Goal: Information Seeking & Learning: Learn about a topic

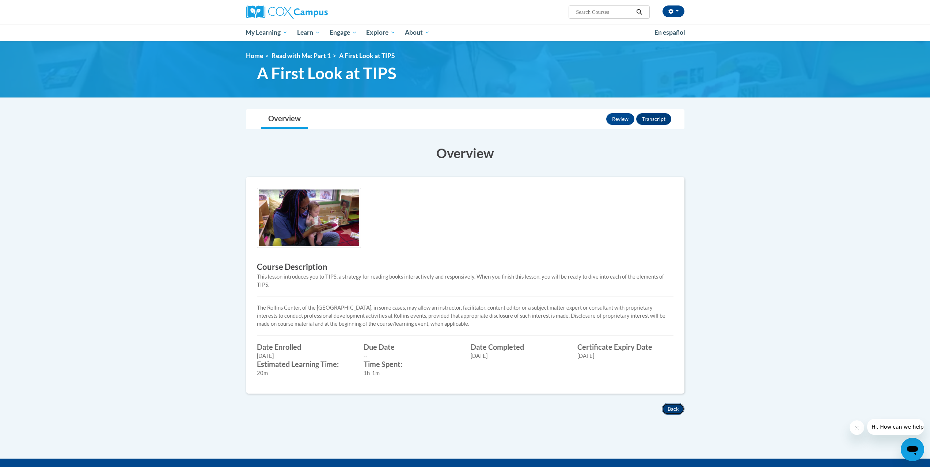
click at [673, 408] on button "Back" at bounding box center [673, 410] width 23 height 12
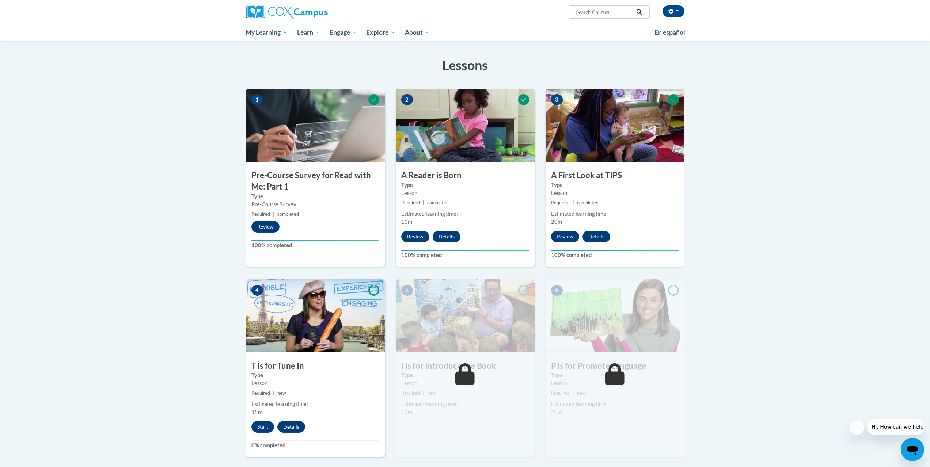
scroll to position [171, 0]
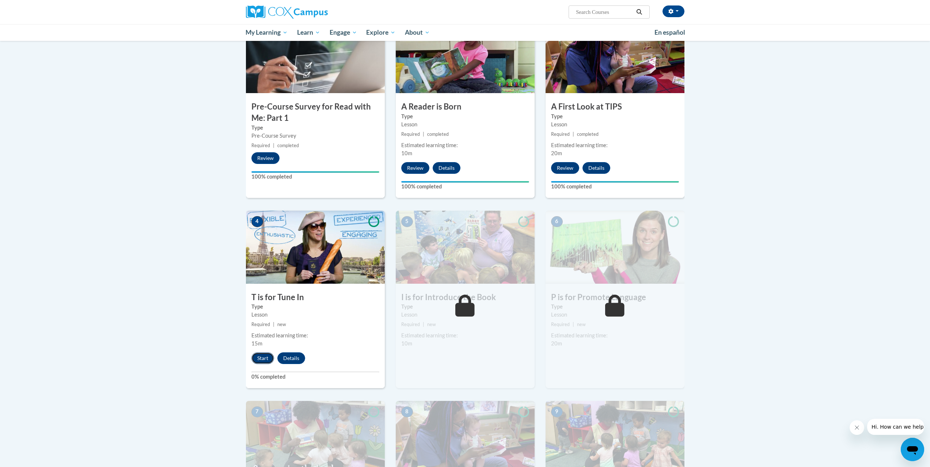
click at [266, 358] on button "Start" at bounding box center [262, 359] width 23 height 12
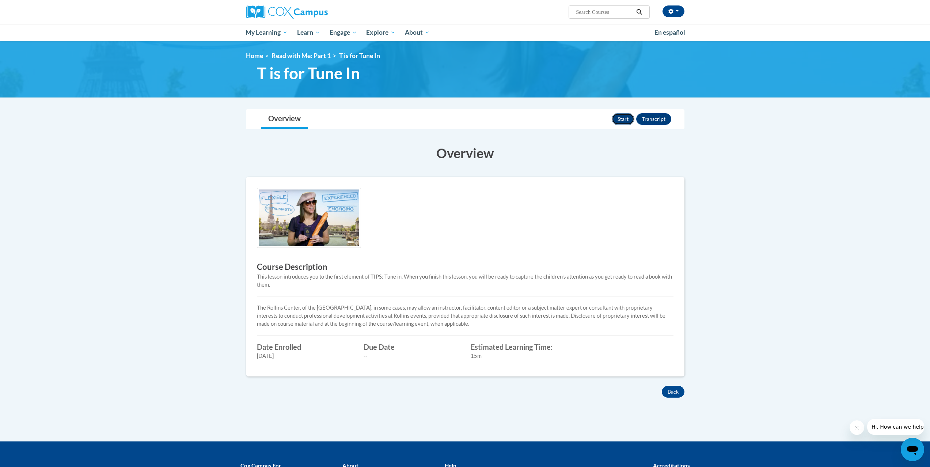
click at [621, 117] on button "Start" at bounding box center [623, 119] width 23 height 12
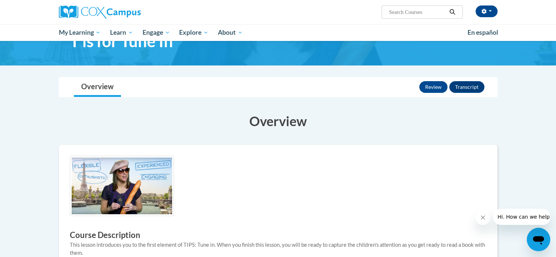
scroll to position [32, 0]
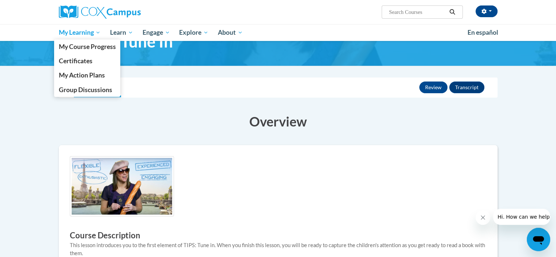
click at [97, 34] on span "My Learning" at bounding box center [79, 32] width 42 height 9
click at [82, 61] on span "Certificates" at bounding box center [75, 61] width 34 height 8
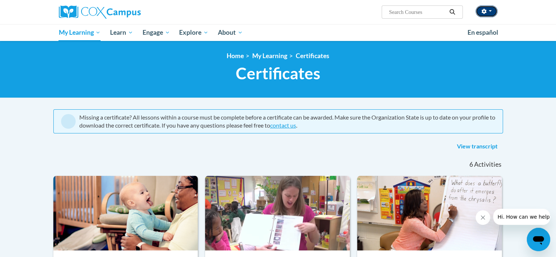
click at [491, 10] on span "button" at bounding box center [490, 10] width 3 height 1
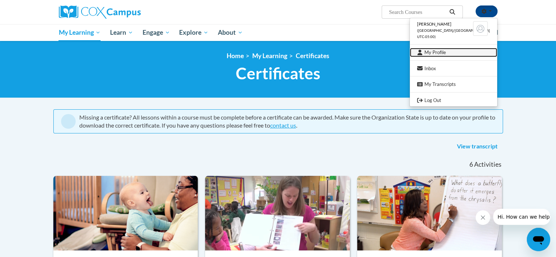
click at [454, 51] on link "My Profile" at bounding box center [453, 52] width 87 height 9
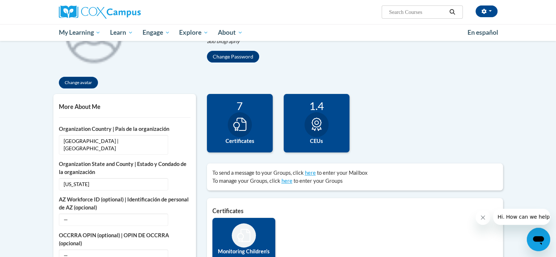
scroll to position [82, 0]
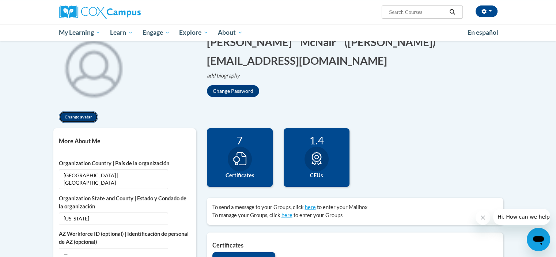
click at [84, 119] on button "Change avatar" at bounding box center [78, 117] width 39 height 12
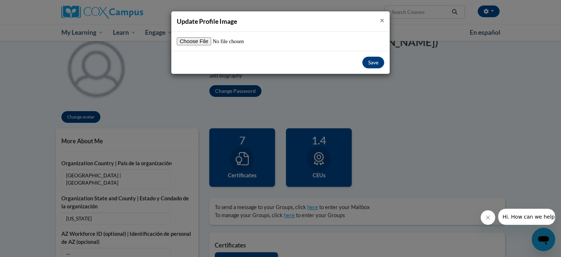
click at [381, 21] on span "×" at bounding box center [382, 19] width 4 height 9
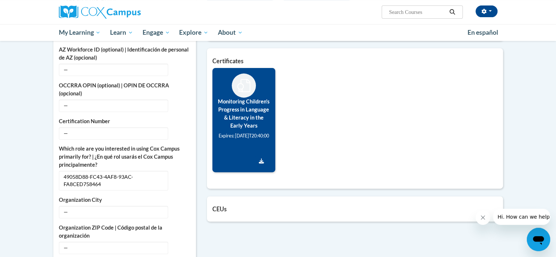
scroll to position [266, 0]
click at [262, 164] on icon "Download Certificate" at bounding box center [261, 161] width 5 height 5
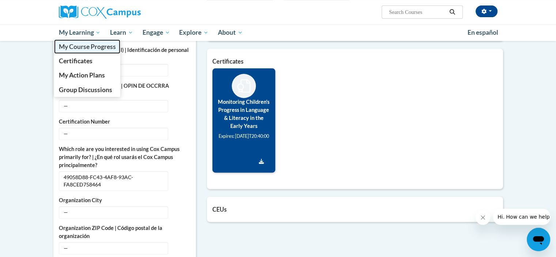
click at [79, 45] on span "My Course Progress" at bounding box center [86, 47] width 57 height 8
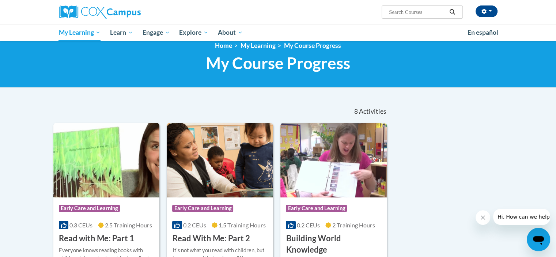
scroll to position [10, 0]
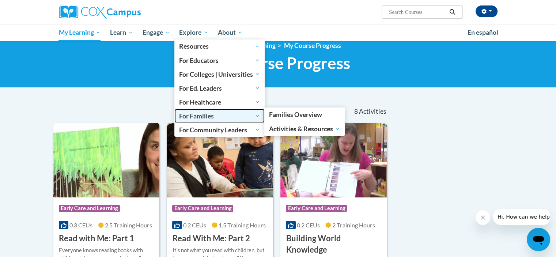
click at [187, 115] on span "For Families" at bounding box center [219, 115] width 81 height 9
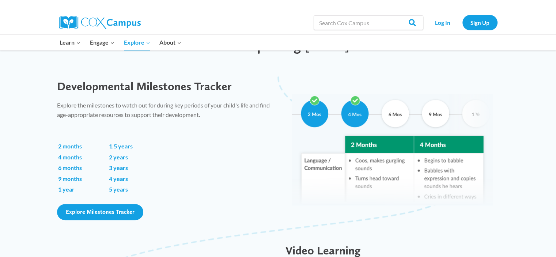
scroll to position [484, 0]
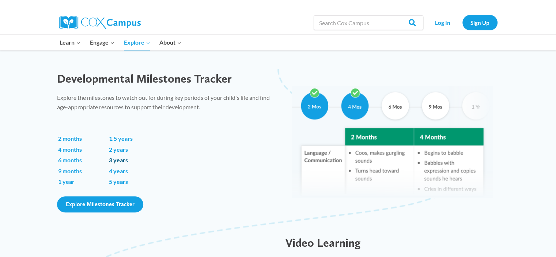
click at [119, 160] on link "3 years" at bounding box center [118, 159] width 19 height 7
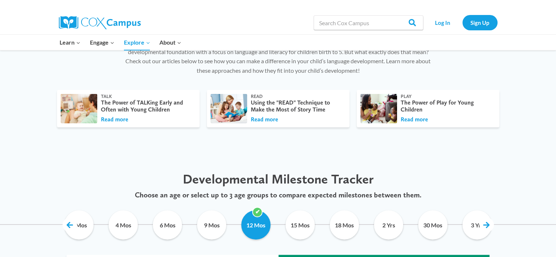
scroll to position [244, 0]
click at [153, 109] on div "The Power of TALKing Early and Often with Young Children" at bounding box center [146, 106] width 91 height 14
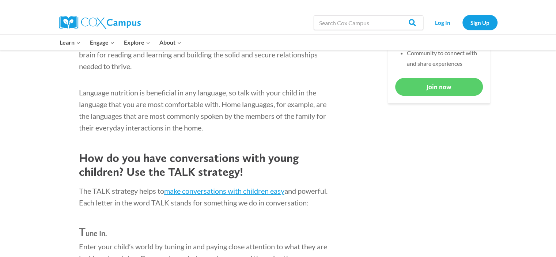
scroll to position [429, 0]
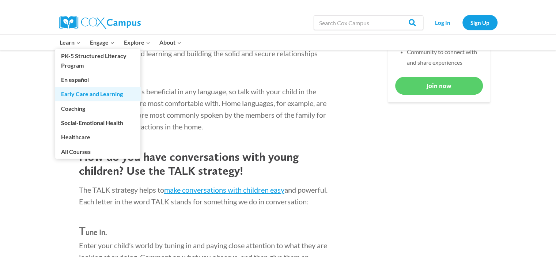
click at [67, 96] on link "Early Care and Learning" at bounding box center [97, 94] width 85 height 14
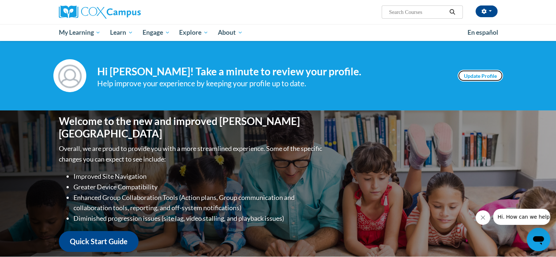
click at [472, 75] on link "Update Profile" at bounding box center [480, 76] width 45 height 12
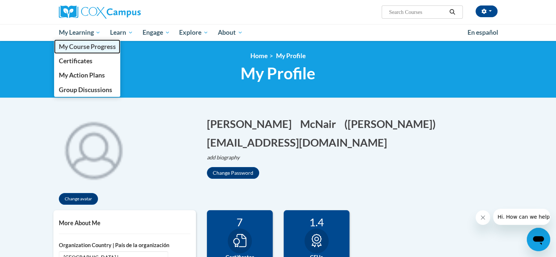
click at [75, 47] on span "My Course Progress" at bounding box center [86, 47] width 57 height 8
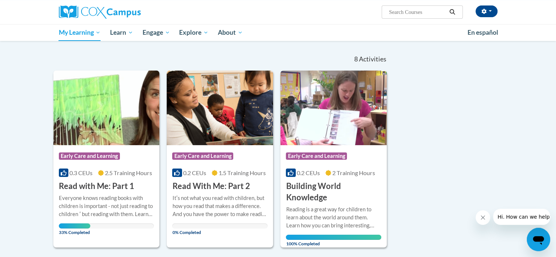
scroll to position [63, 0]
click at [114, 197] on div "Everyone knows reading books with children is important - not just reading to c…" at bounding box center [106, 206] width 95 height 24
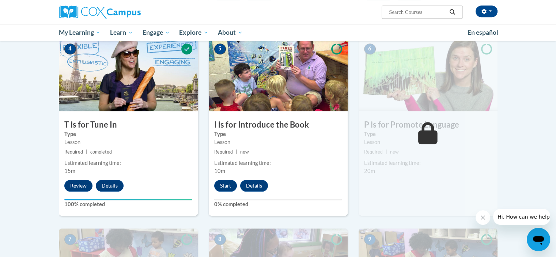
scroll to position [344, 0]
click at [227, 187] on button "Start" at bounding box center [225, 186] width 23 height 12
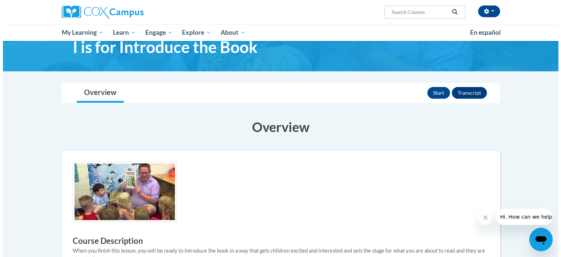
scroll to position [23, 0]
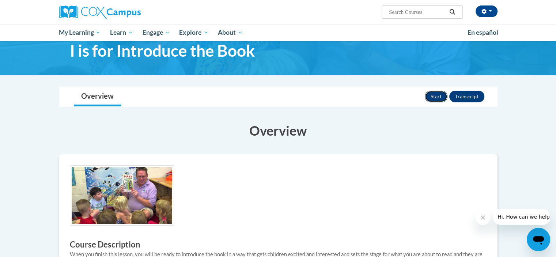
click at [432, 96] on button "Start" at bounding box center [436, 97] width 23 height 12
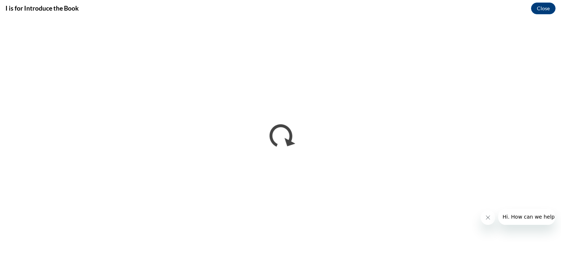
scroll to position [0, 0]
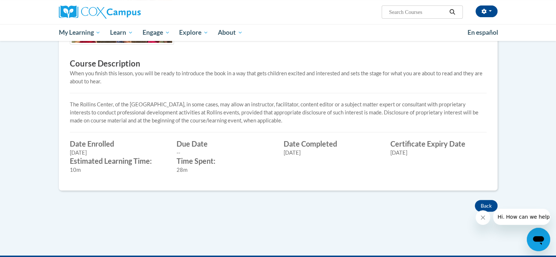
scroll to position [204, 0]
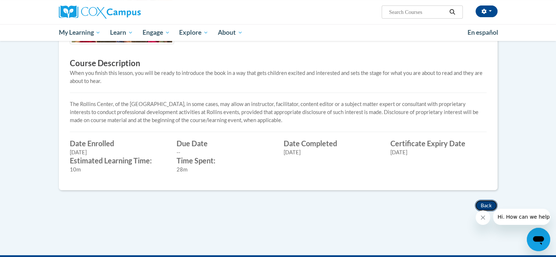
click at [482, 205] on button "Back" at bounding box center [486, 206] width 23 height 12
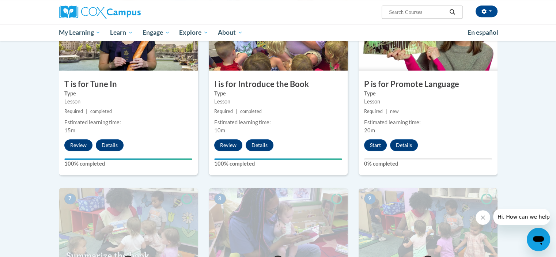
scroll to position [383, 0]
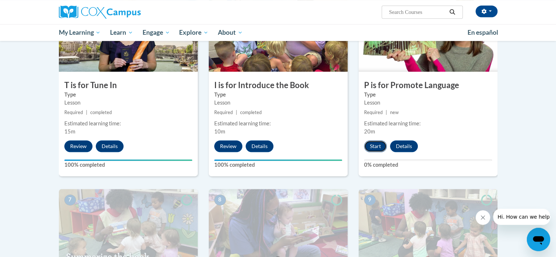
click at [375, 146] on button "Start" at bounding box center [375, 146] width 23 height 12
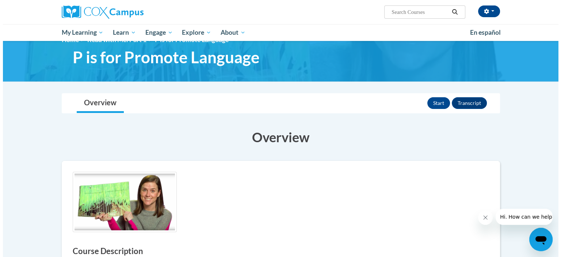
scroll to position [10, 0]
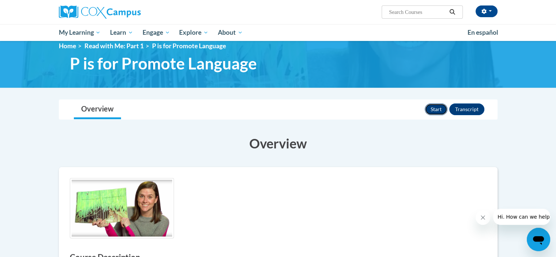
click at [433, 109] on button "Start" at bounding box center [436, 109] width 23 height 12
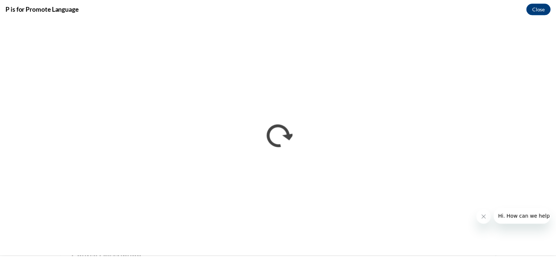
scroll to position [0, 0]
click at [540, 10] on button "Close" at bounding box center [543, 9] width 24 height 12
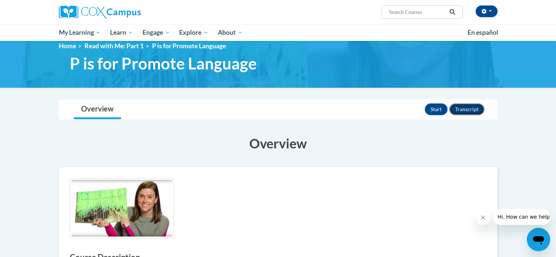
click at [462, 112] on button "Transcript" at bounding box center [466, 109] width 35 height 12
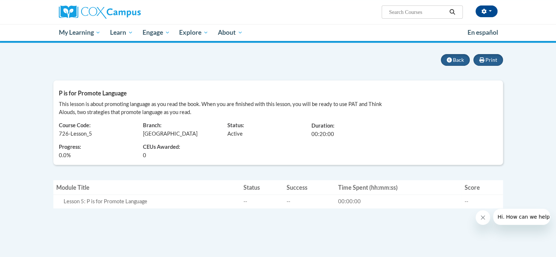
scroll to position [54, 0]
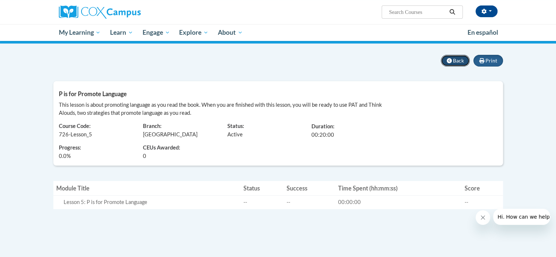
click at [458, 59] on span "Back" at bounding box center [458, 60] width 11 height 6
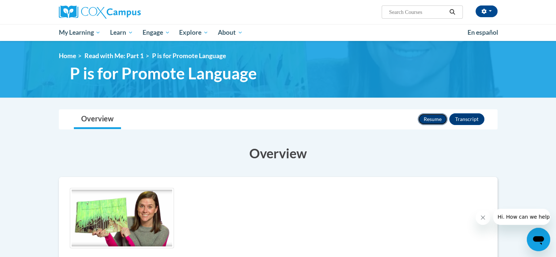
click at [437, 120] on button "Resume" at bounding box center [433, 119] width 30 height 12
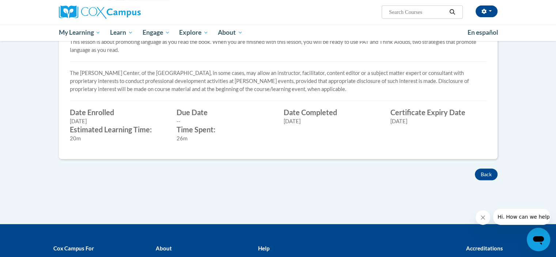
scroll to position [241, 0]
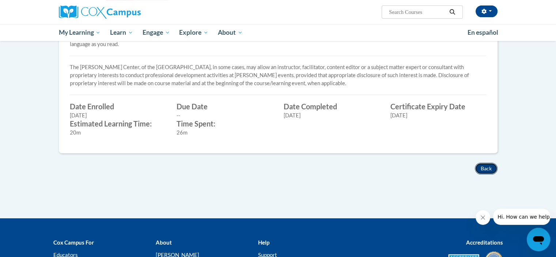
click at [480, 167] on button "Back" at bounding box center [486, 169] width 23 height 12
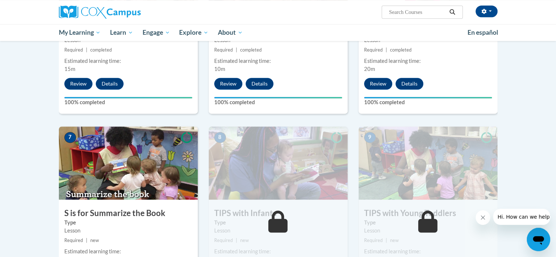
scroll to position [444, 0]
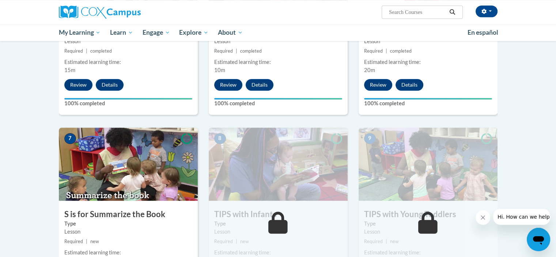
click at [270, 178] on img at bounding box center [278, 164] width 139 height 73
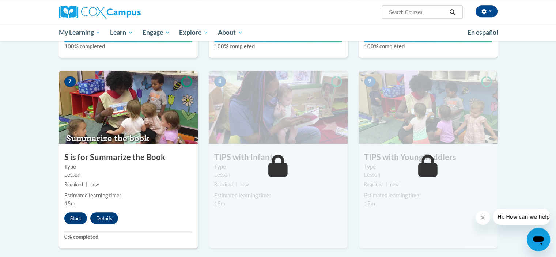
scroll to position [504, 0]
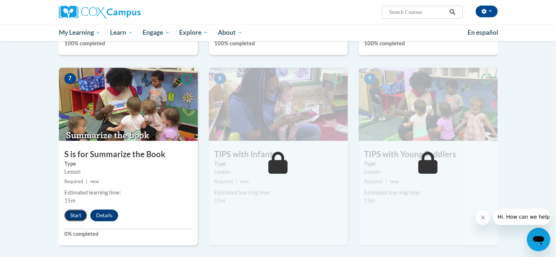
click at [76, 215] on button "Start" at bounding box center [75, 215] width 23 height 12
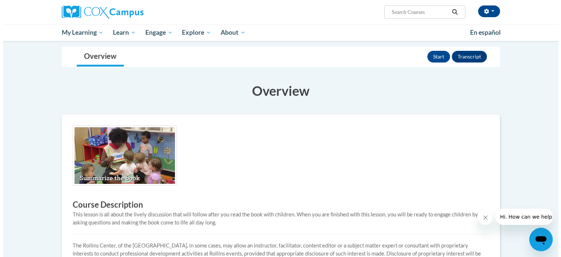
scroll to position [62, 0]
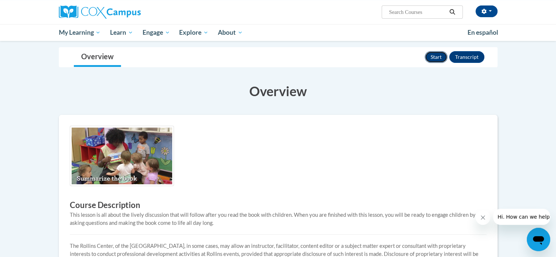
click at [438, 58] on button "Start" at bounding box center [436, 57] width 23 height 12
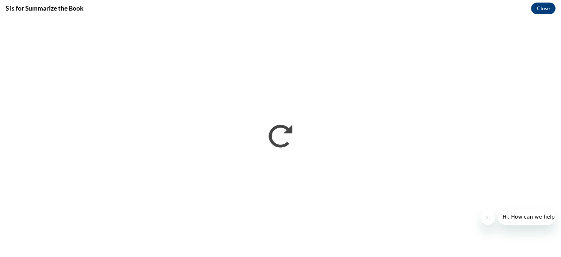
scroll to position [0, 0]
